Goal: Information Seeking & Learning: Learn about a topic

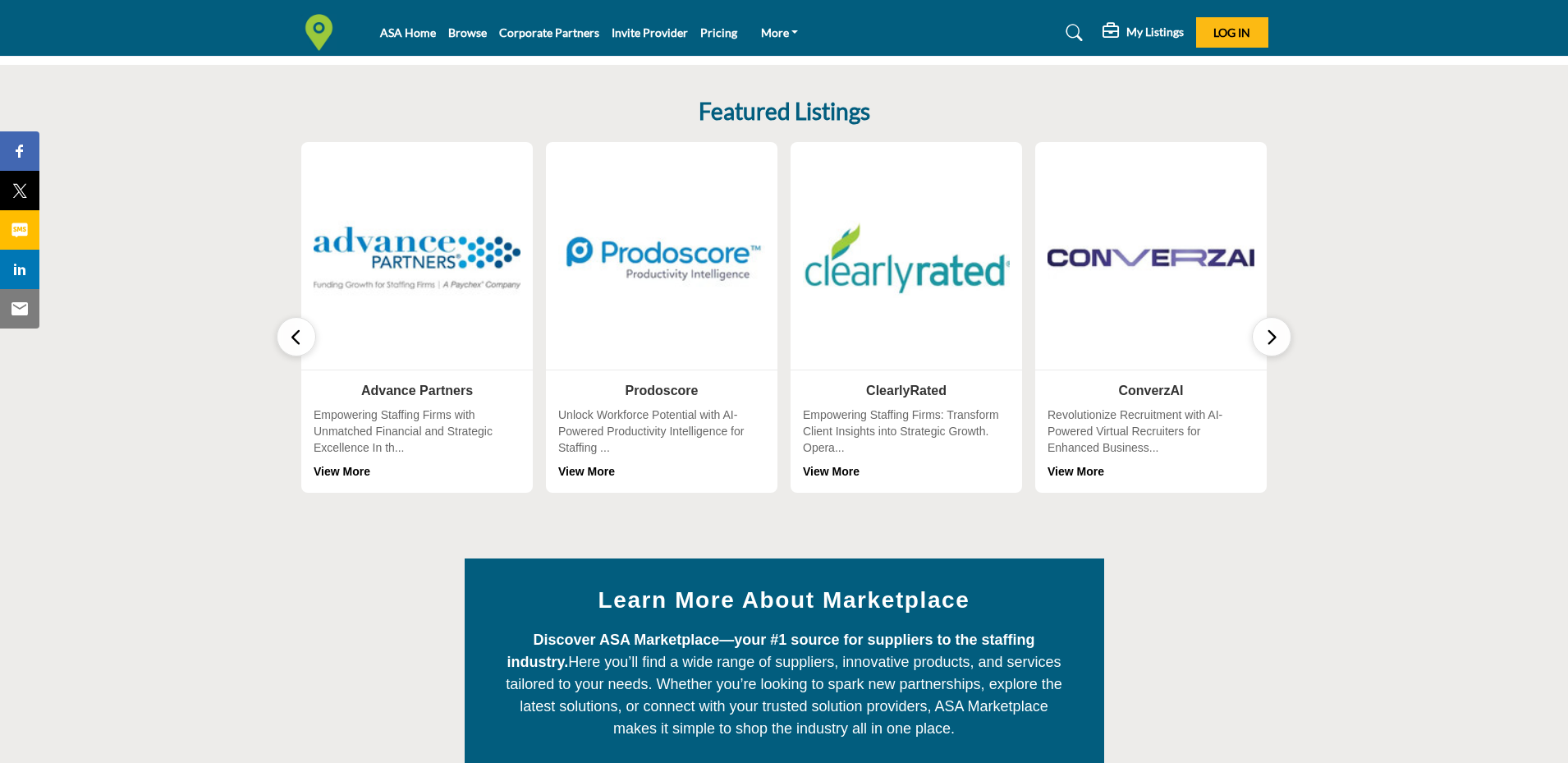
scroll to position [186, 0]
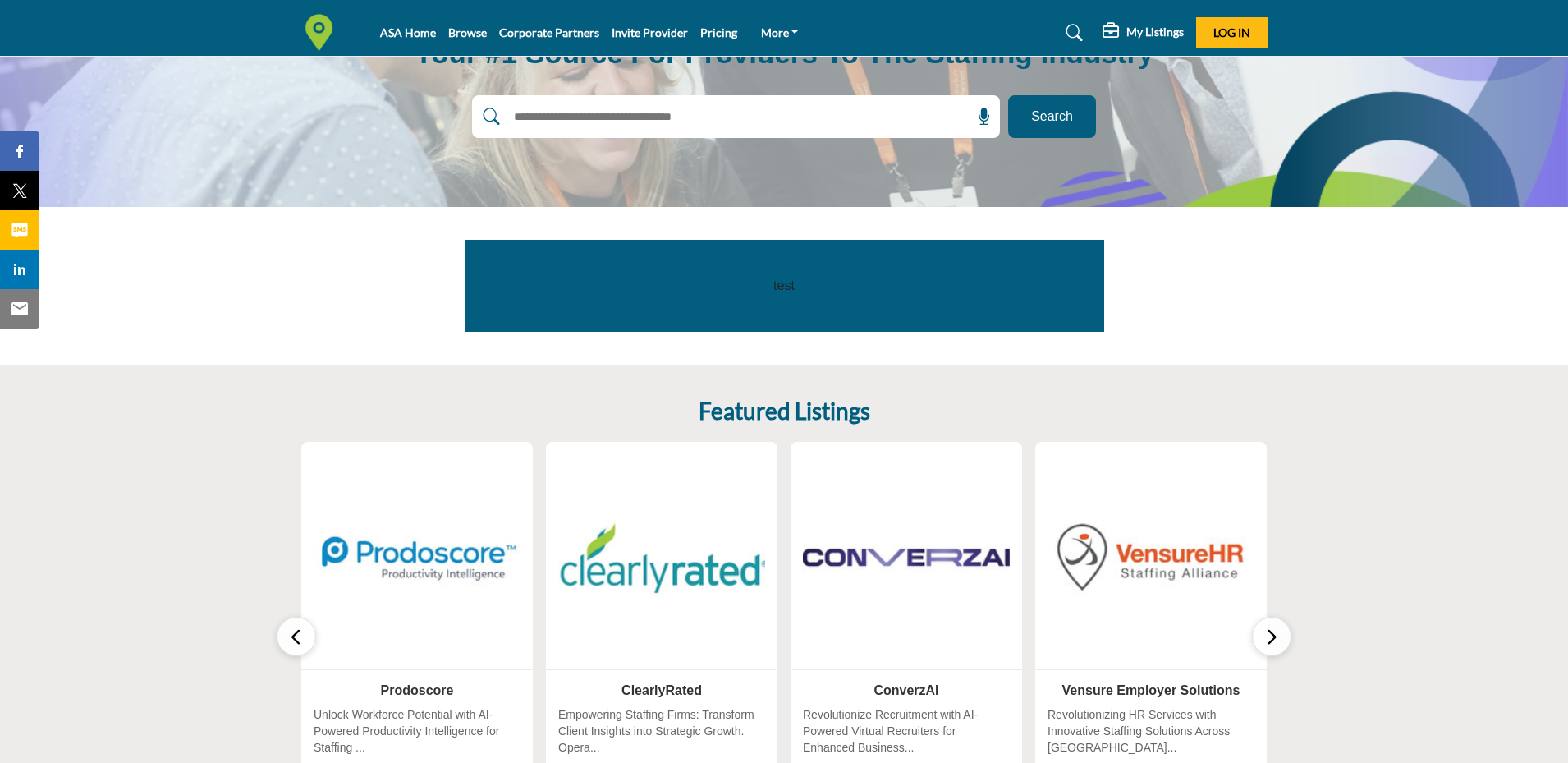
click at [647, 122] on input "text" at bounding box center [700, 116] width 392 height 25
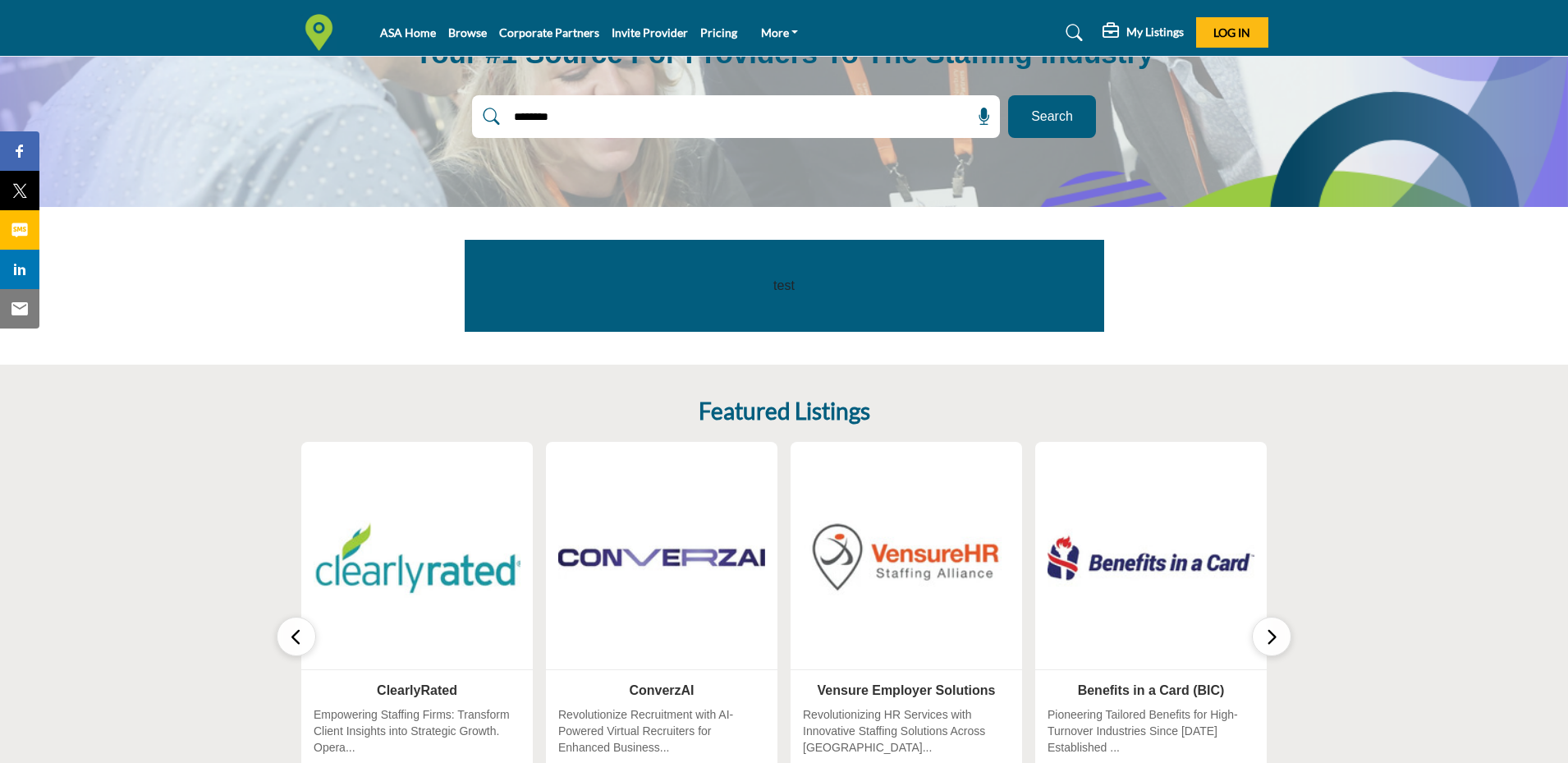
type input "********"
click at [1019, 117] on button "Search" at bounding box center [1052, 117] width 88 height 43
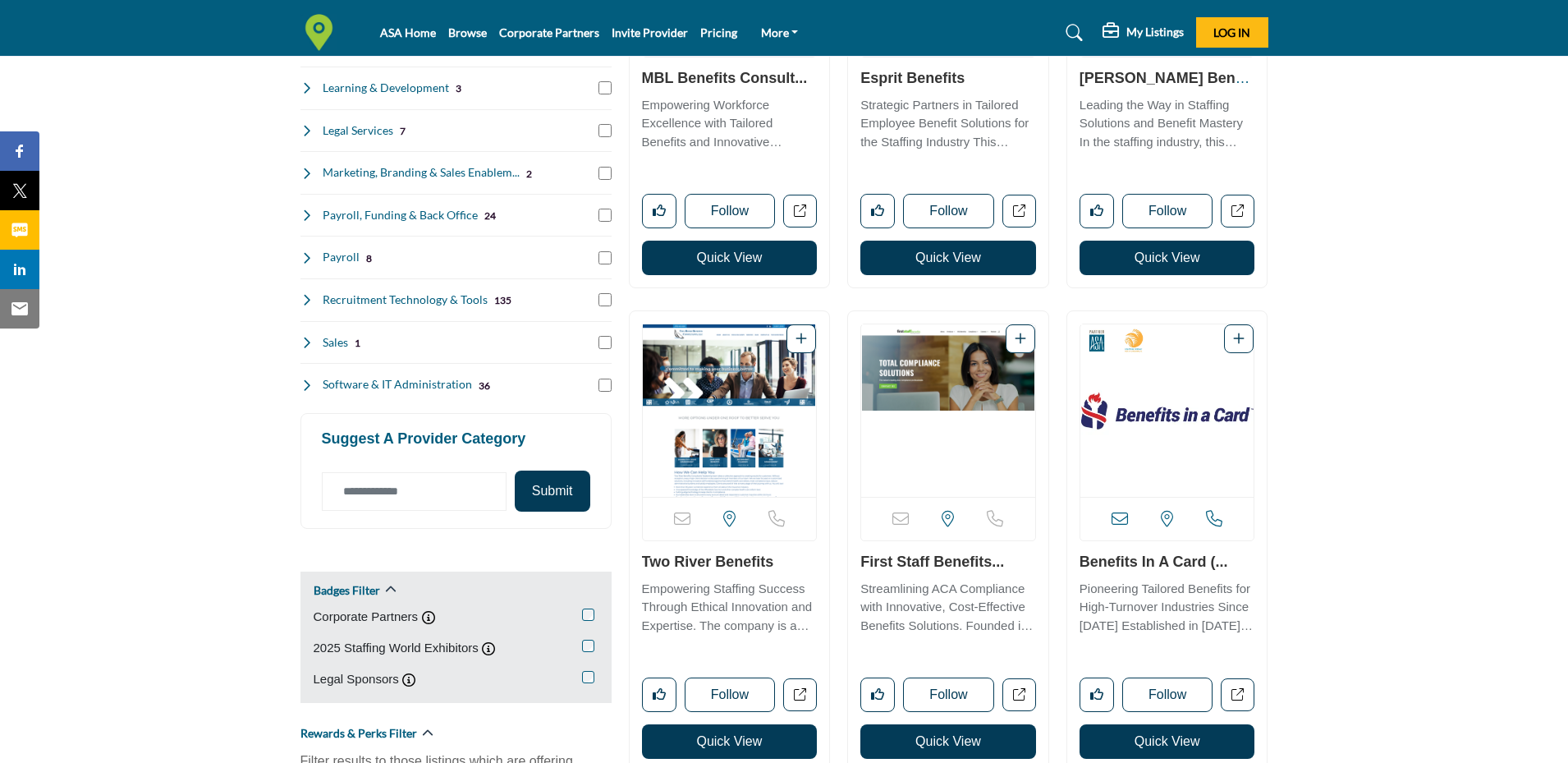
scroll to position [657, 0]
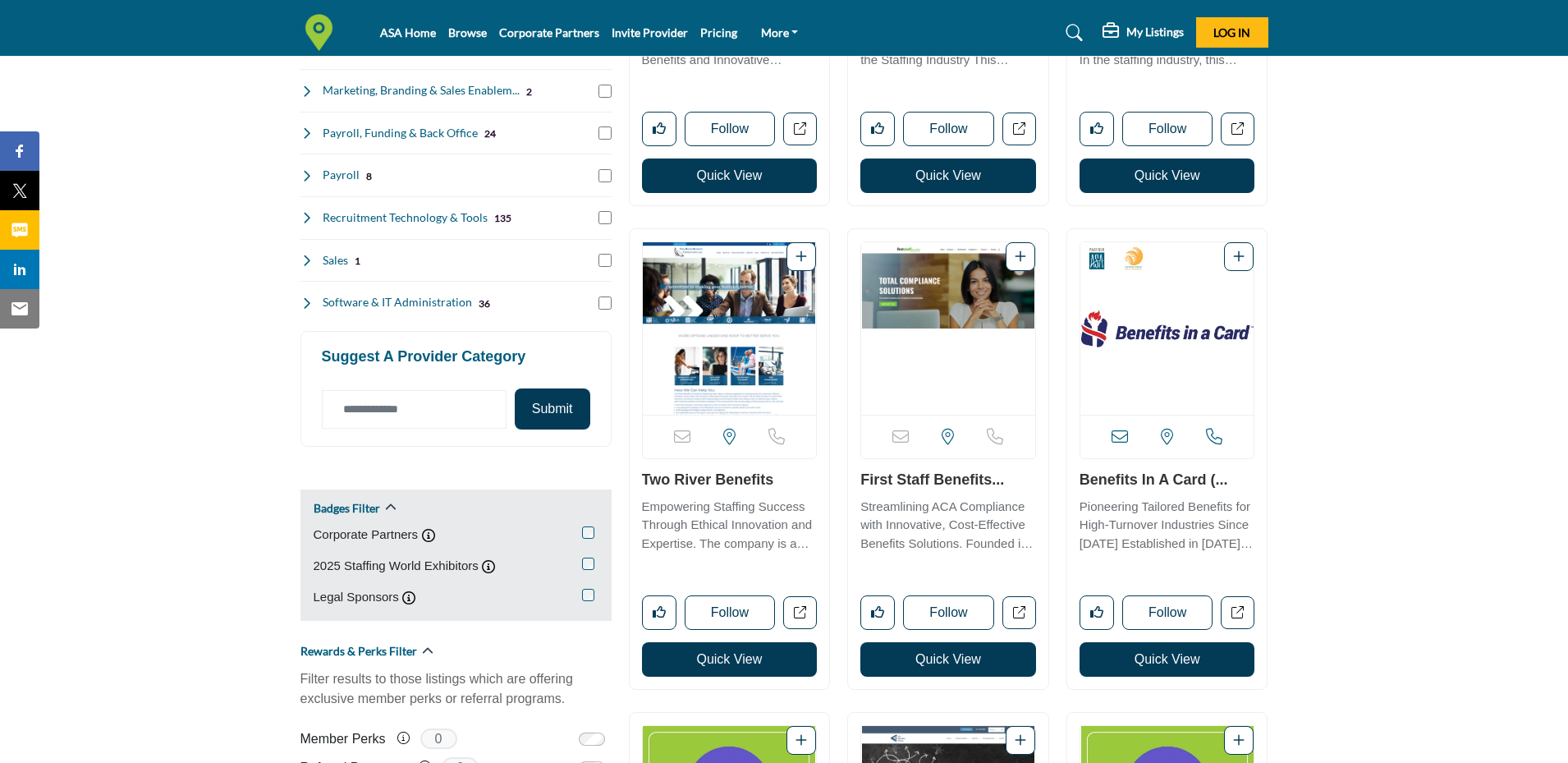
click at [1123, 485] on link "Benefits in a Card (..." at bounding box center [1154, 479] width 148 height 16
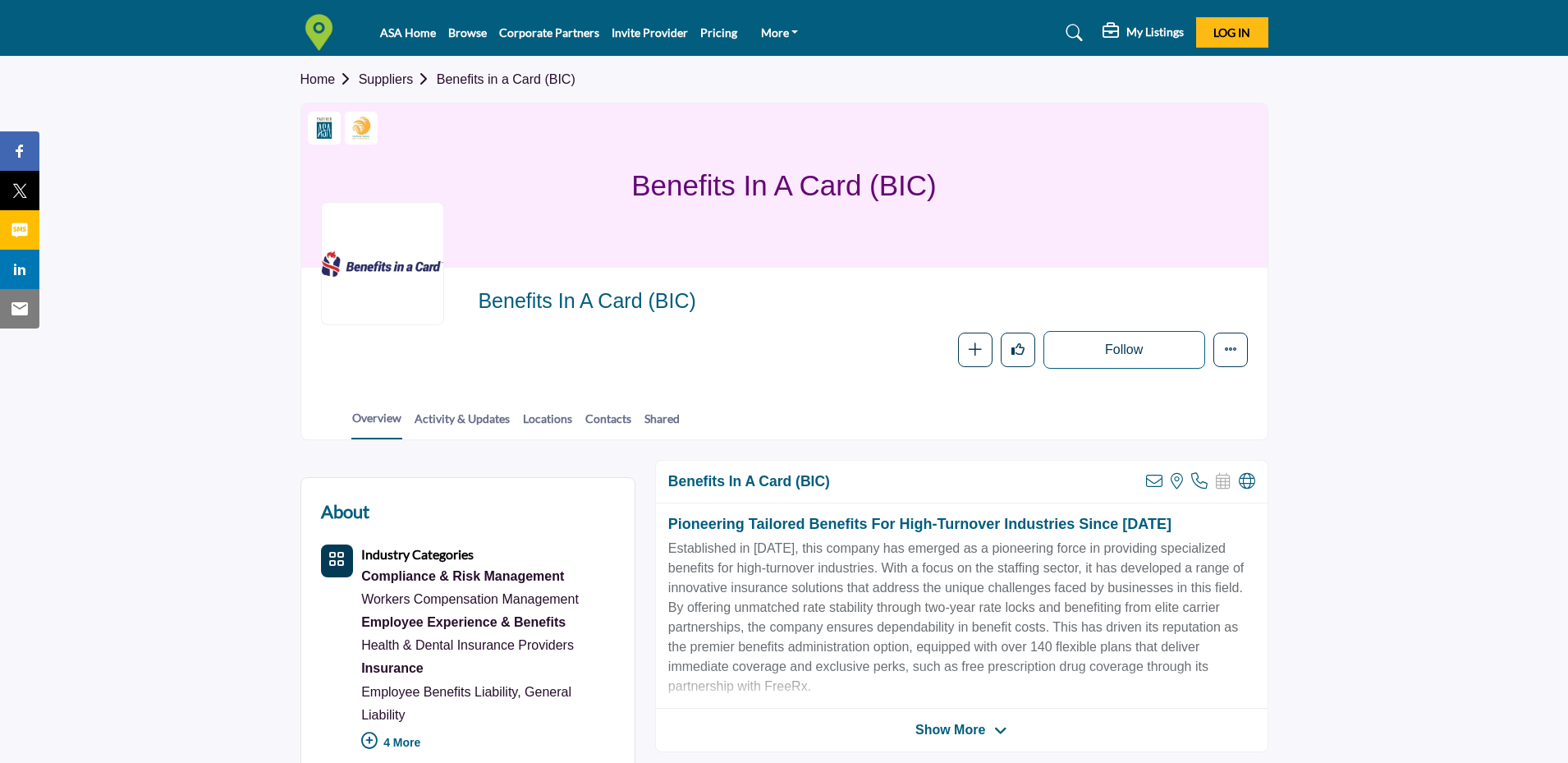
click at [311, 81] on link "Home" at bounding box center [329, 79] width 58 height 14
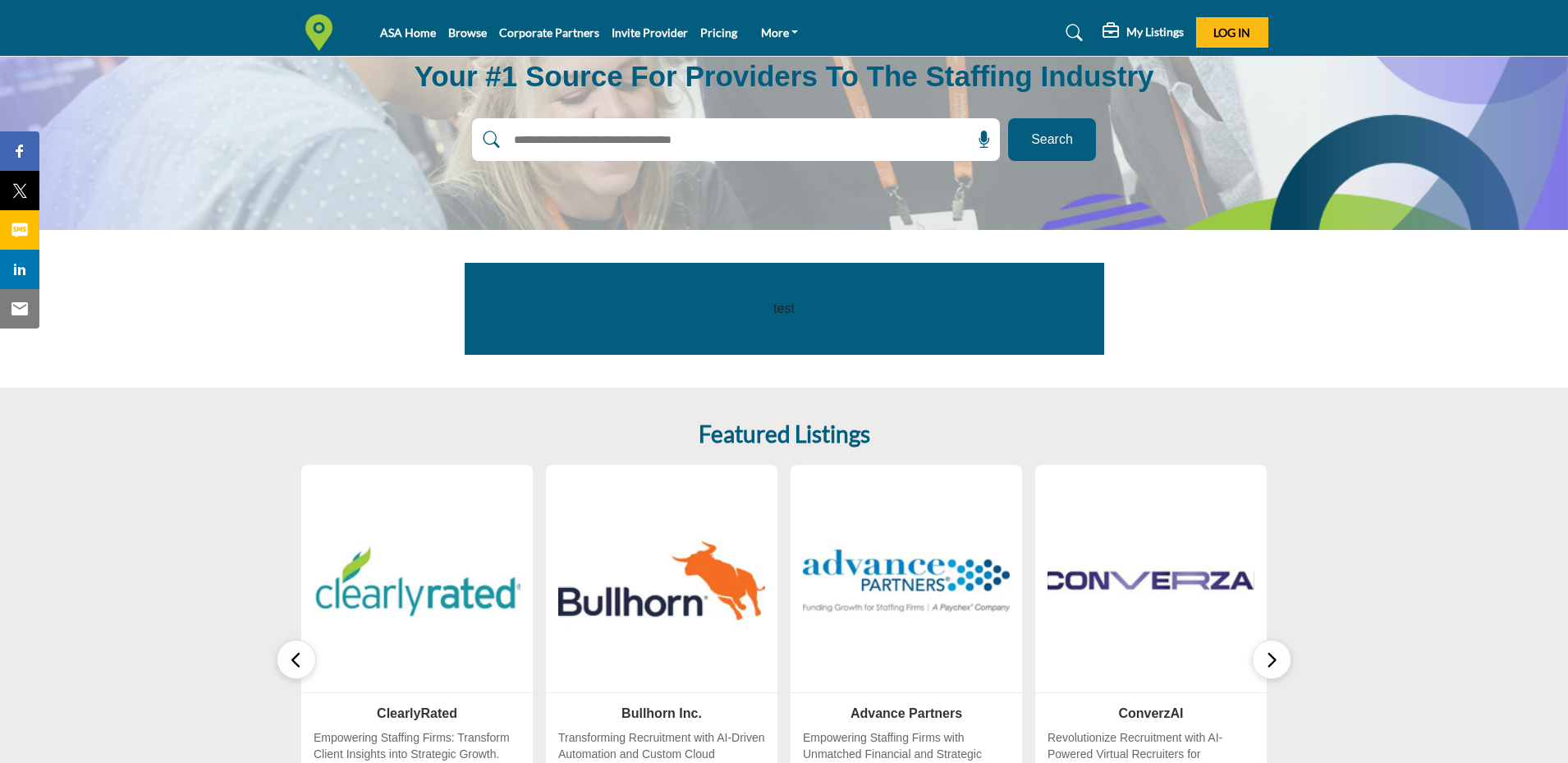
scroll to position [165, 0]
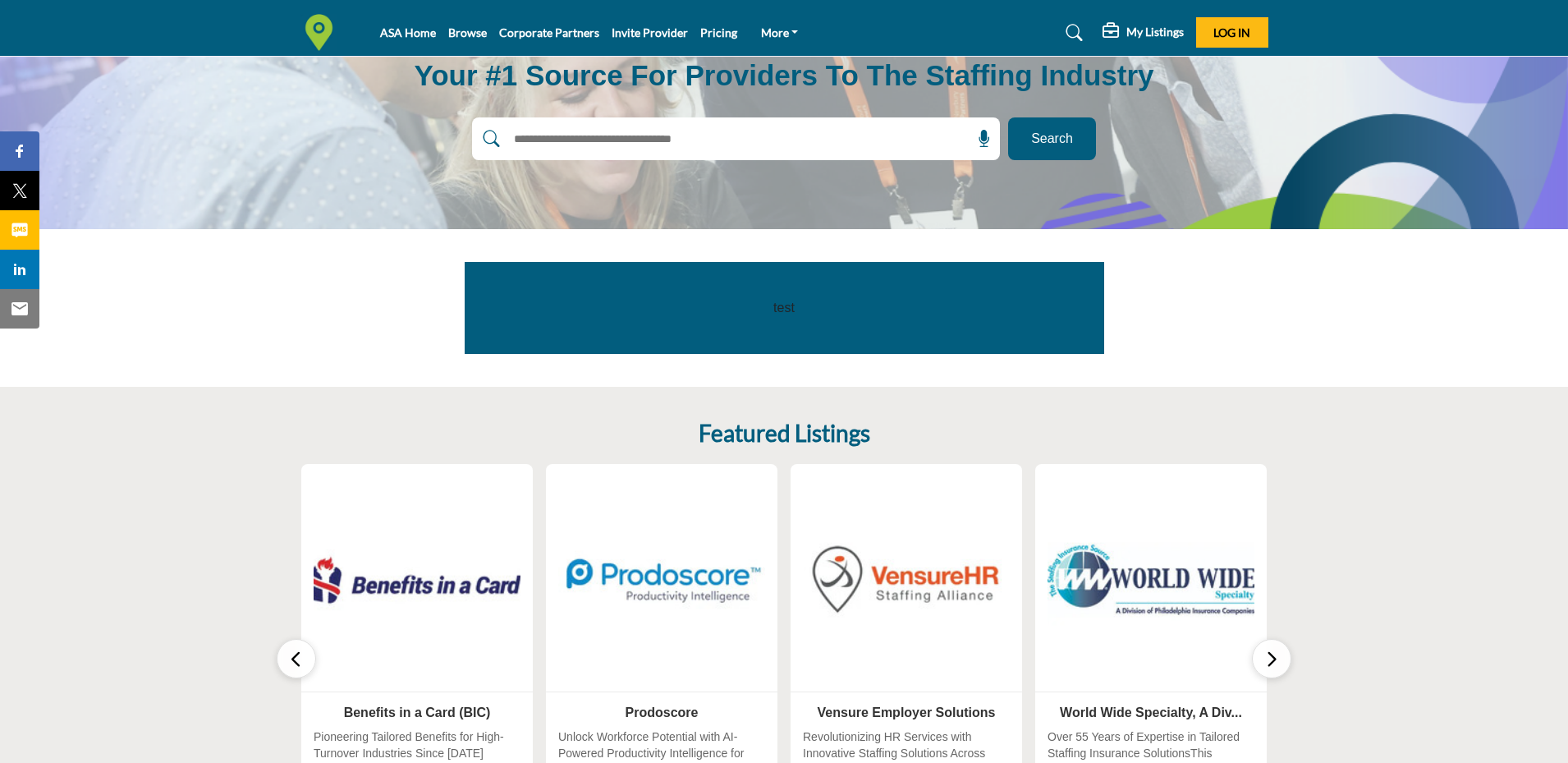
click at [425, 587] on img at bounding box center [417, 580] width 218 height 218
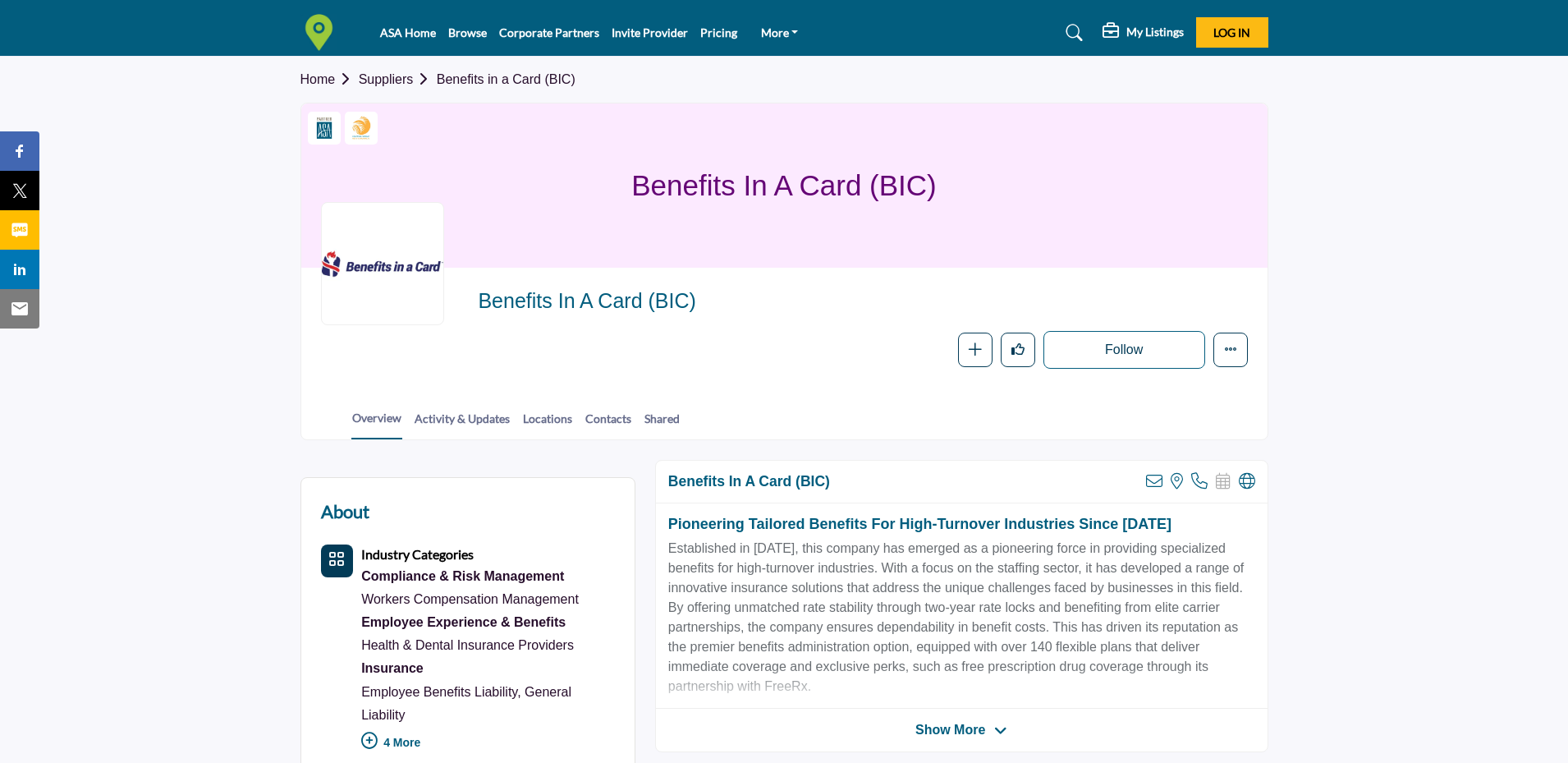
click at [820, 684] on p "Established in [DATE], this company has emerged as a pioneering force in provid…" at bounding box center [962, 617] width 587 height 158
click at [947, 737] on span "Show More" at bounding box center [950, 730] width 70 height 20
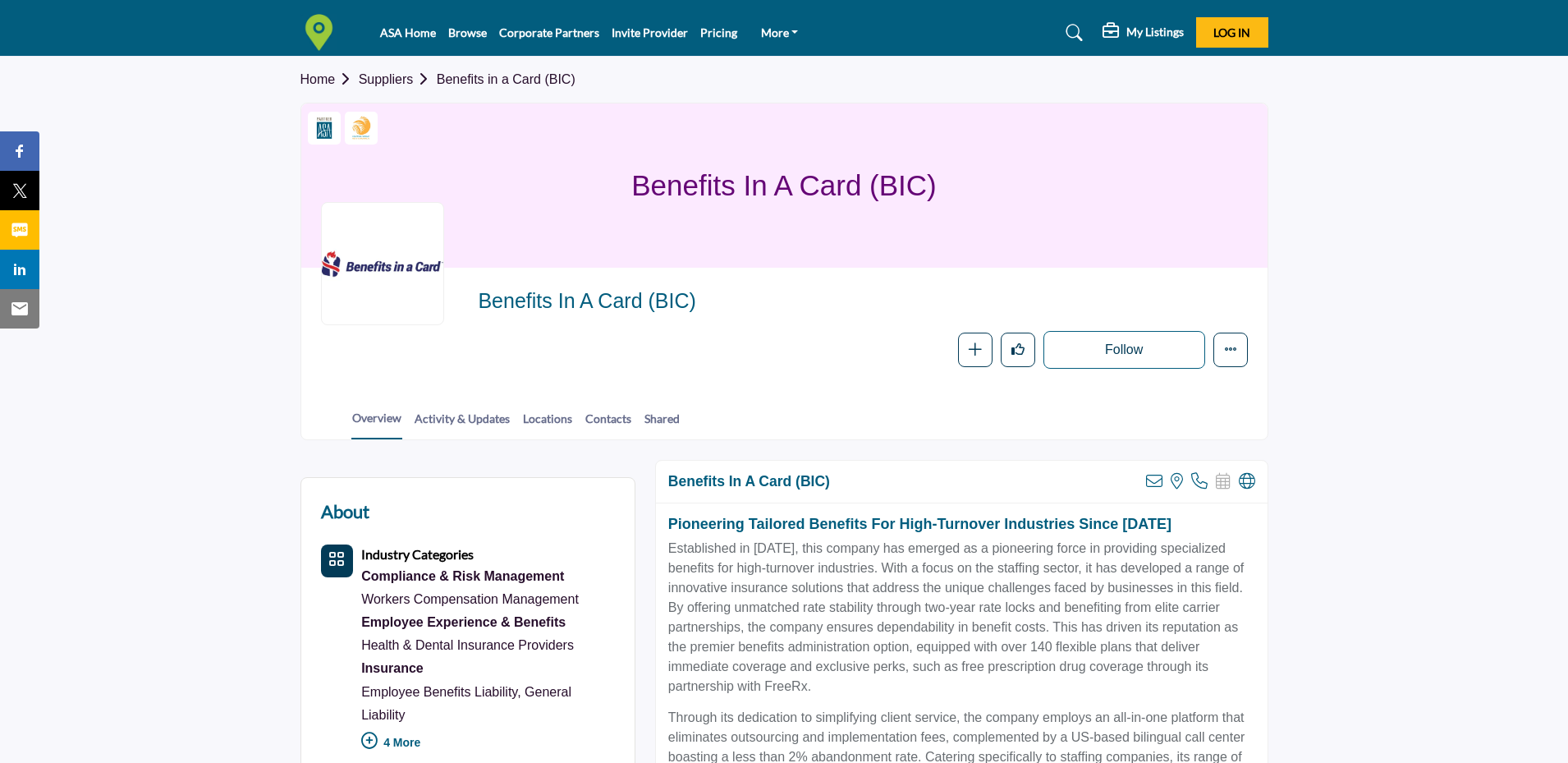
scroll to position [247, 0]
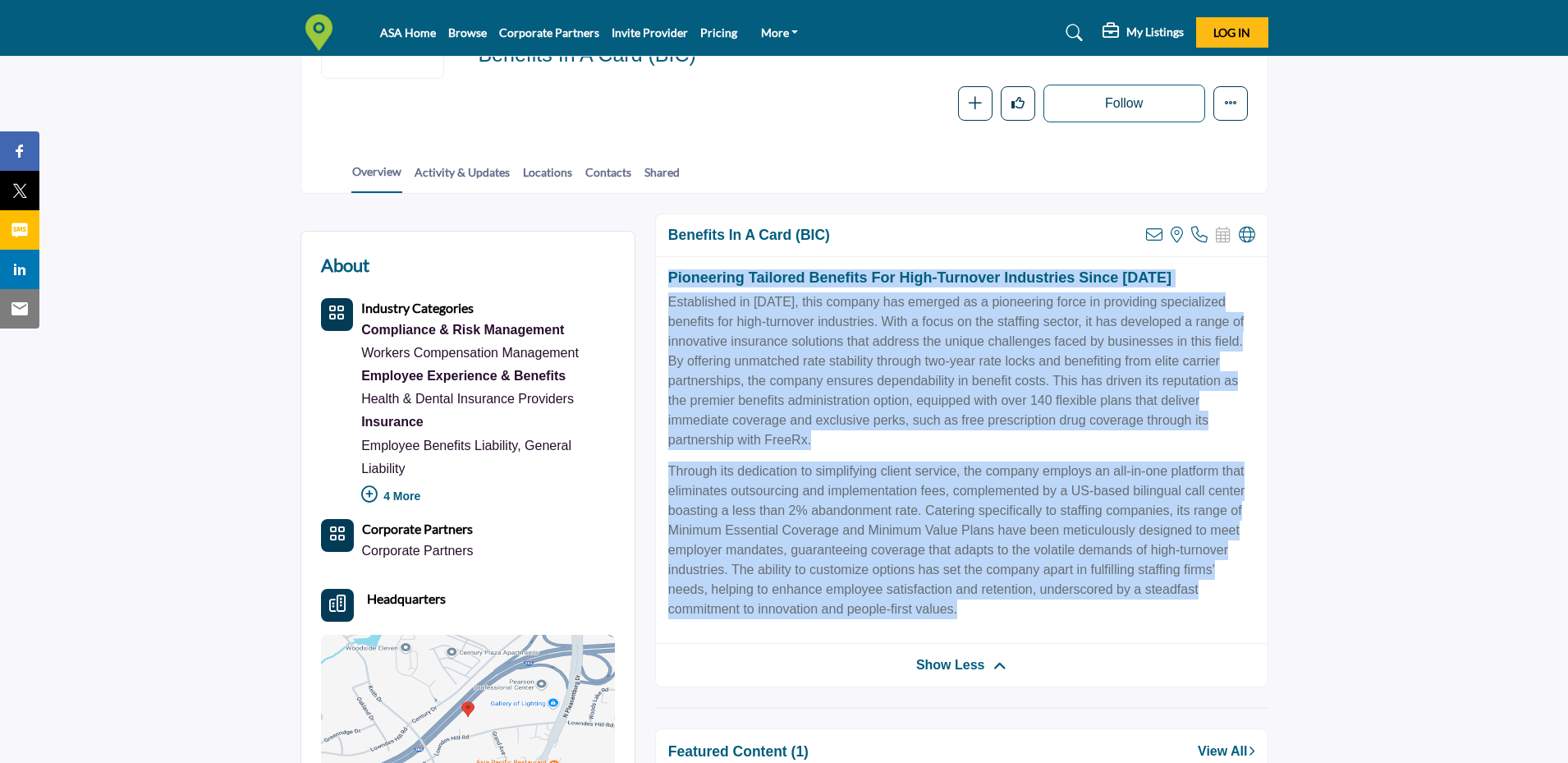
drag, startPoint x: 984, startPoint y: 607, endPoint x: 660, endPoint y: 282, distance: 458.9
click at [660, 282] on div "Pioneering Tailored Benefits for High-Turnover Industries Since 1992 Establishe…" at bounding box center [961, 451] width 612 height 387
copy div "Pioneering Tailored Benefits for High-Turnover Industries Since 1992 Establishe…"
